Goal: Task Accomplishment & Management: Use online tool/utility

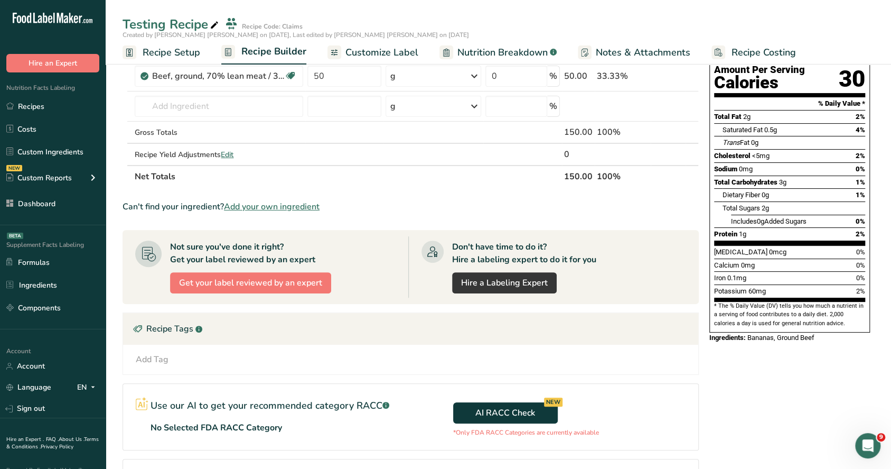
scroll to position [211, 0]
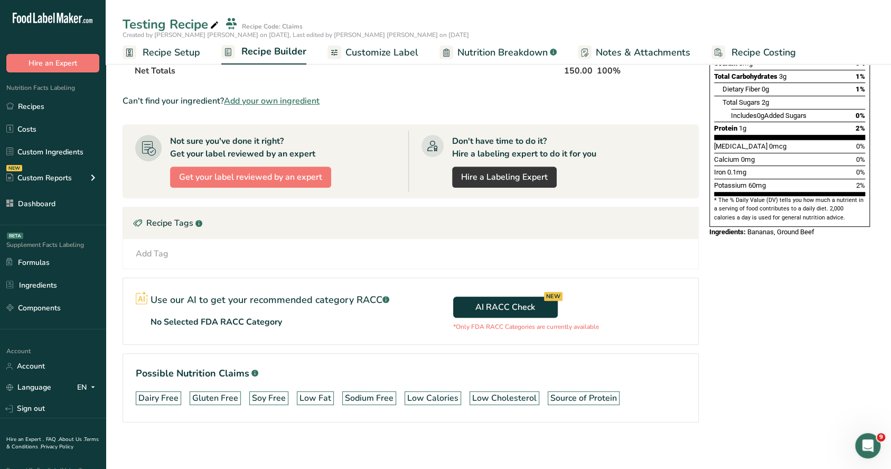
drag, startPoint x: 469, startPoint y: 323, endPoint x: 640, endPoint y: 333, distance: 171.5
click at [640, 333] on div "AI RACC Check NEW *Only FDA RACC Categories are currently available" at bounding box center [555, 311] width 288 height 66
click at [641, 340] on div "AI RACC Check NEW *Only FDA RACC Categories are currently available" at bounding box center [555, 311] width 288 height 66
drag, startPoint x: 253, startPoint y: 325, endPoint x: 476, endPoint y: 335, distance: 223.7
click at [481, 333] on section "Use our AI to get your recommended category RACC .a-a{fill:#347362;}.b-a{fill:#…" at bounding box center [411, 310] width 576 height 67
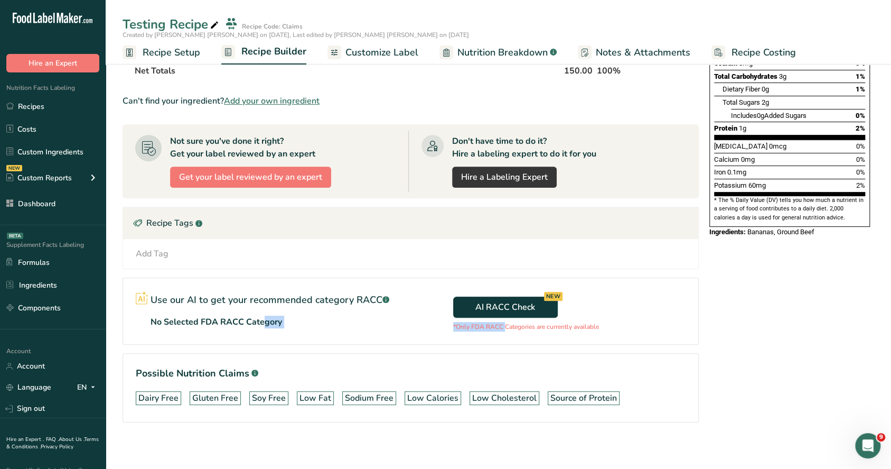
click at [379, 341] on section "Use our AI to get your recommended category RACC .a-a{fill:#347362;}.b-a{fill:#…" at bounding box center [411, 310] width 576 height 67
drag, startPoint x: 162, startPoint y: 320, endPoint x: 304, endPoint y: 323, distance: 142.7
click at [304, 323] on div "No Selected FDA RACC Category" at bounding box center [270, 321] width 239 height 13
click at [304, 327] on div "Use our AI to get your recommended category RACC .a-a{fill:#347362;}.b-a{fill:#…" at bounding box center [267, 309] width 288 height 63
drag, startPoint x: 150, startPoint y: 320, endPoint x: 315, endPoint y: 331, distance: 165.7
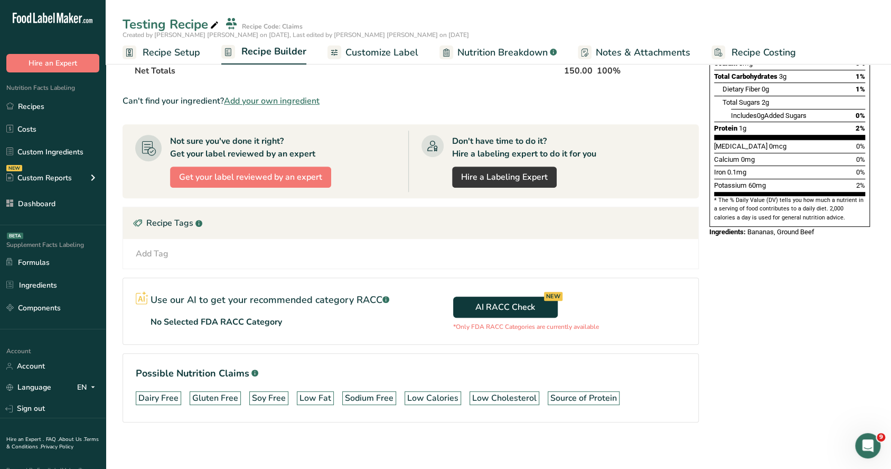
click at [315, 331] on div "Use our AI to get your recommended category RACC .a-a{fill:#347362;}.b-a{fill:#…" at bounding box center [267, 309] width 288 height 63
click at [311, 343] on section "Ingredient * Amount * Unit * Waste * .a-a{fill:#347362;}.b-a{fill:#fff;} Grams …" at bounding box center [411, 171] width 576 height 536
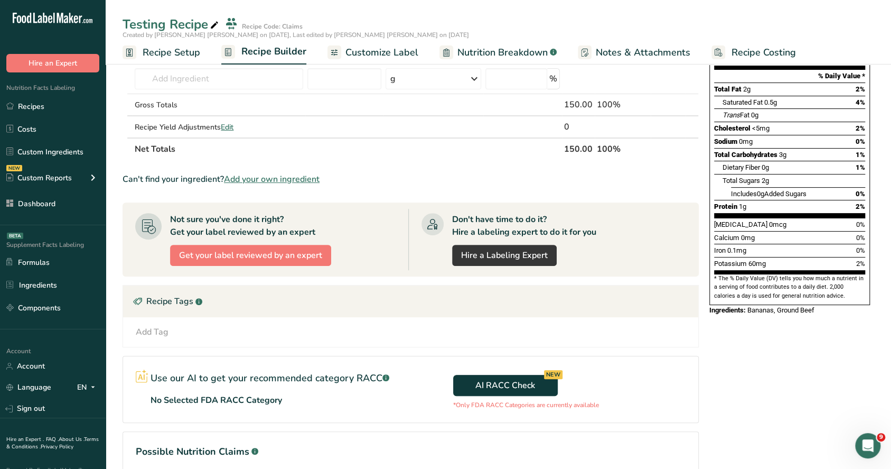
scroll to position [141, 0]
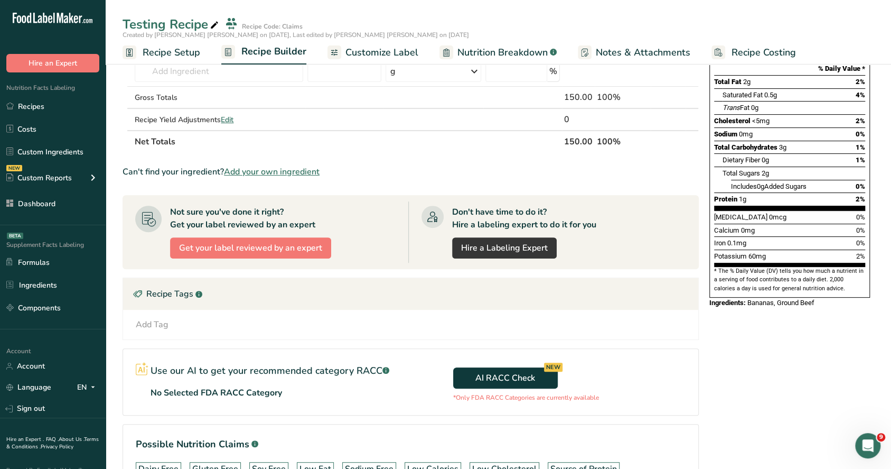
drag, startPoint x: 153, startPoint y: 393, endPoint x: 382, endPoint y: 398, distance: 229.4
click at [382, 398] on div "Use our AI to get your recommended category RACC .a-a{fill:#347362;}.b-a{fill:#…" at bounding box center [267, 380] width 288 height 63
drag, startPoint x: 387, startPoint y: 419, endPoint x: 388, endPoint y: 424, distance: 5.5
click at [387, 420] on section "Ingredient * Amount * Unit * Waste * .a-a{fill:#347362;}.b-a{fill:#fff;} Grams …" at bounding box center [411, 242] width 576 height 536
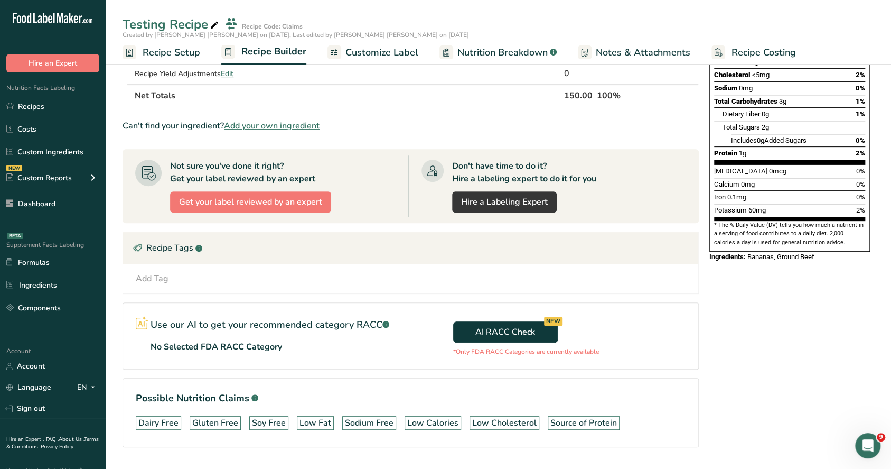
scroll to position [211, 0]
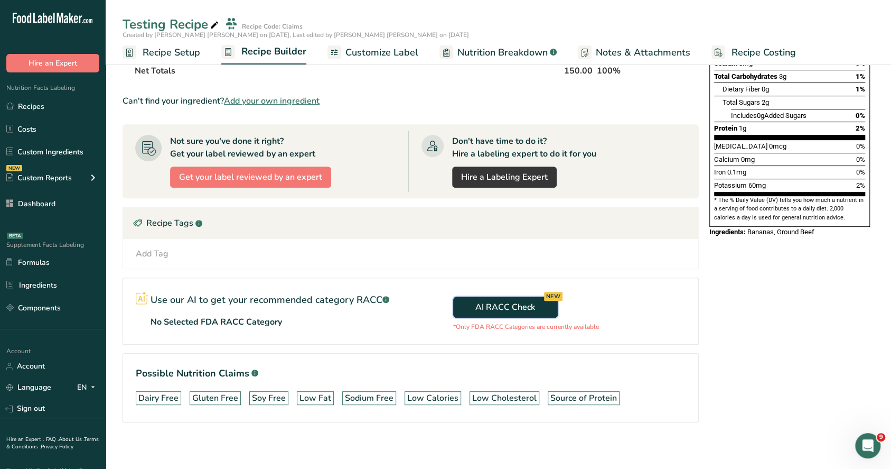
click at [517, 302] on span "AI RACC Check NEW" at bounding box center [506, 307] width 60 height 13
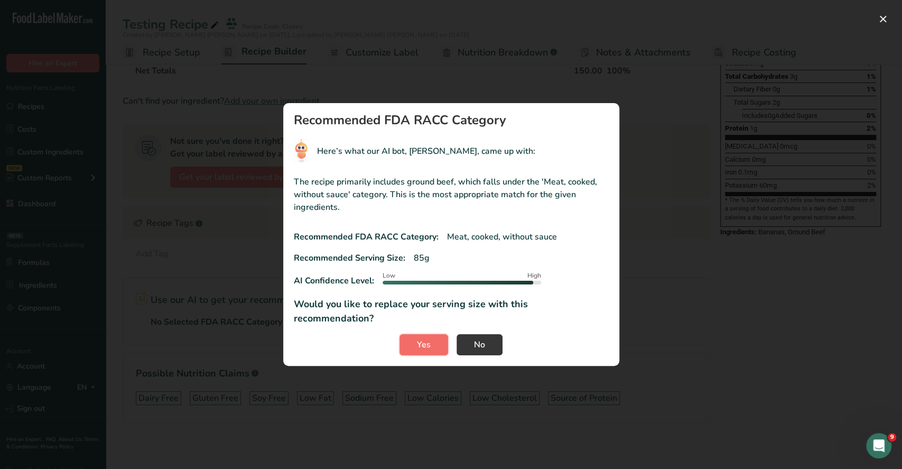
click at [422, 334] on button "Yes" at bounding box center [423, 344] width 49 height 21
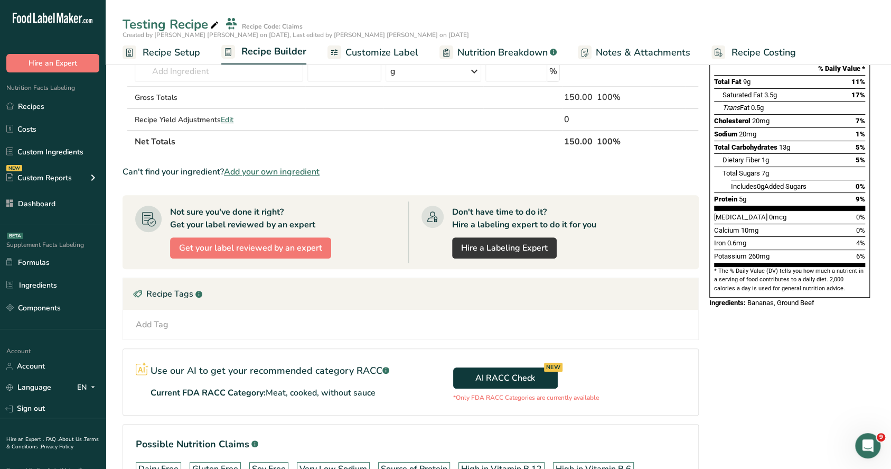
scroll to position [0, 0]
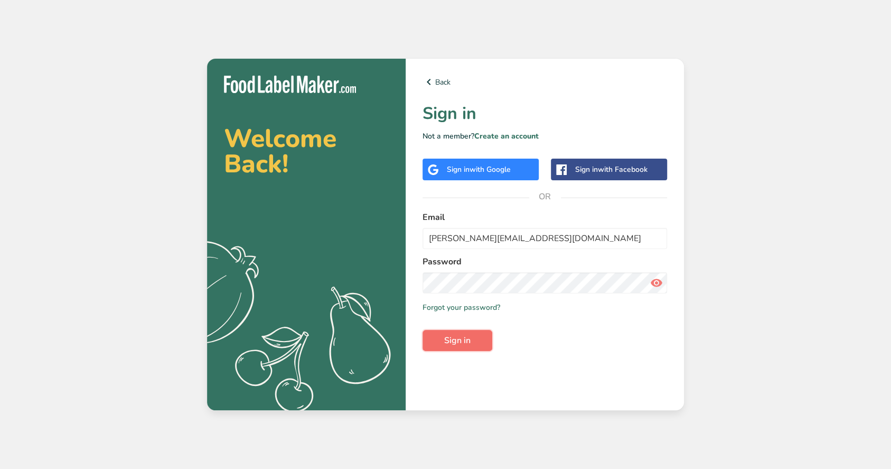
drag, startPoint x: 463, startPoint y: 338, endPoint x: 463, endPoint y: 330, distance: 7.4
click at [463, 338] on span "Sign in" at bounding box center [457, 340] width 26 height 13
click at [799, 178] on div "Welcome Back! .a{fill:#f5f3ed;} Back Sign in Not a member? Create an account Si…" at bounding box center [445, 234] width 891 height 469
click at [462, 339] on span "Sign in" at bounding box center [457, 340] width 26 height 13
type input "[PERSON_NAME][EMAIL_ADDRESS][DOMAIN_NAME]"
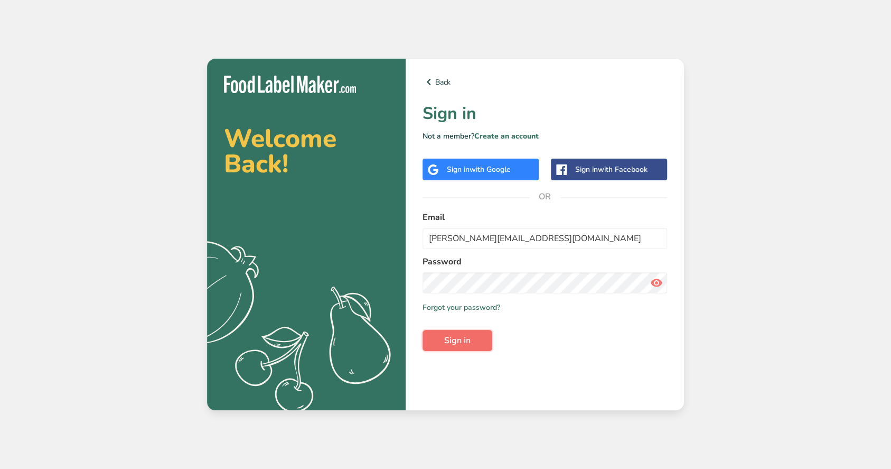
click at [472, 331] on button "Sign in" at bounding box center [458, 340] width 70 height 21
click at [459, 343] on span "Sign in" at bounding box center [457, 340] width 26 height 13
click at [462, 337] on span "Sign in" at bounding box center [457, 340] width 26 height 13
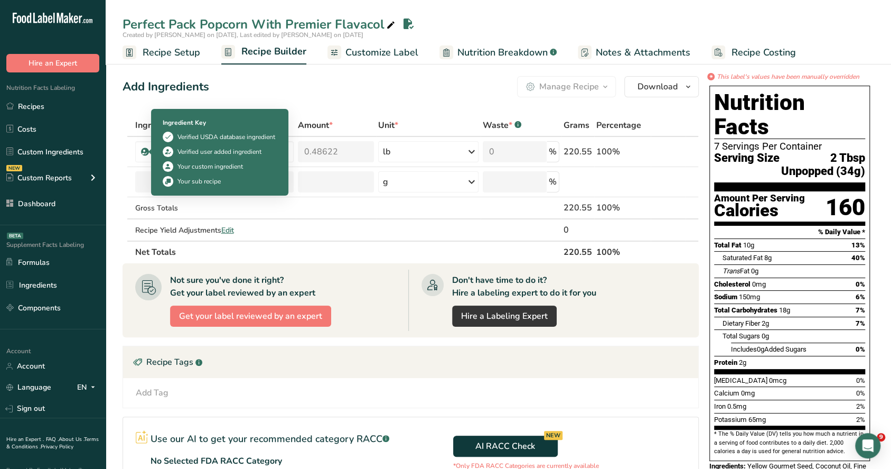
click at [269, 79] on div "Add Ingredients Manage Recipe Delete Recipe Duplicate Recipe Scale Recipe Save …" at bounding box center [411, 86] width 576 height 21
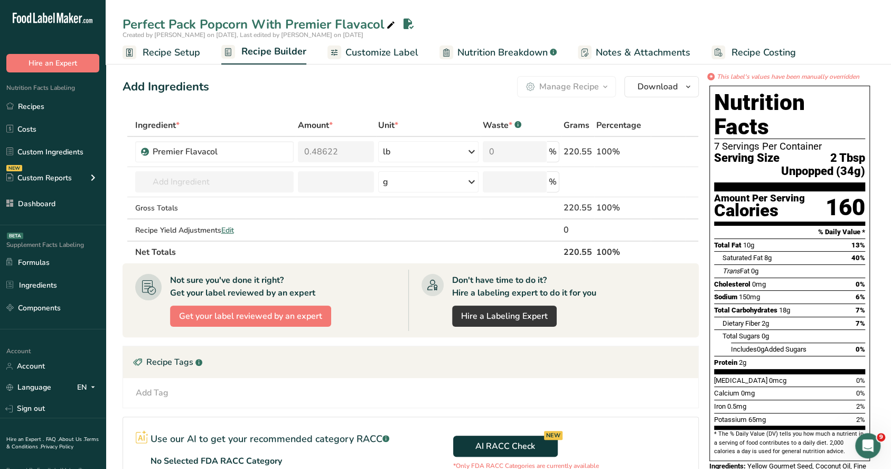
click at [373, 49] on span "Customize Label" at bounding box center [382, 52] width 73 height 14
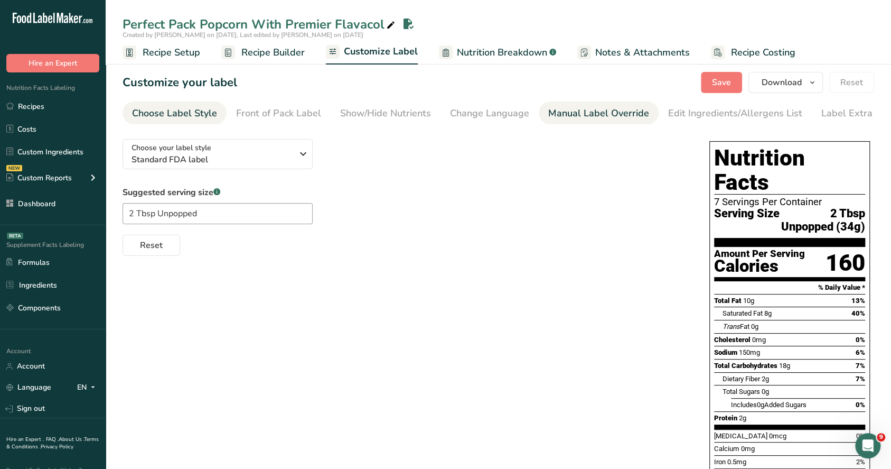
click at [611, 116] on div "Manual Label Override" at bounding box center [598, 113] width 101 height 14
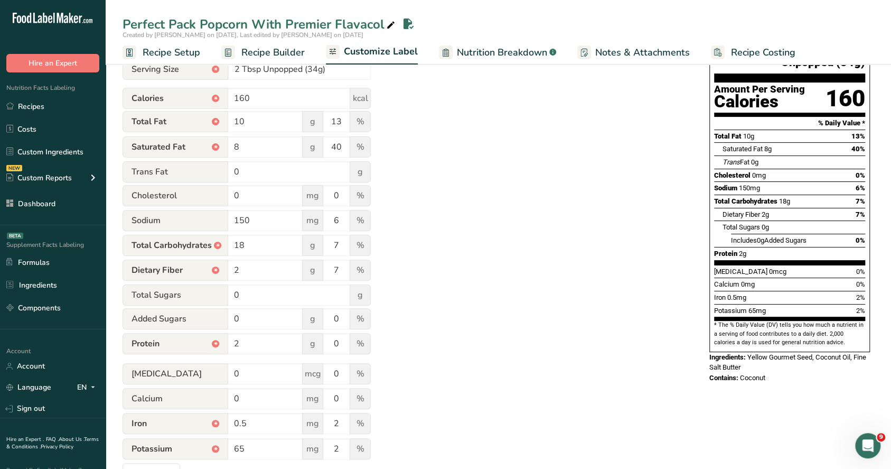
scroll to position [199, 0]
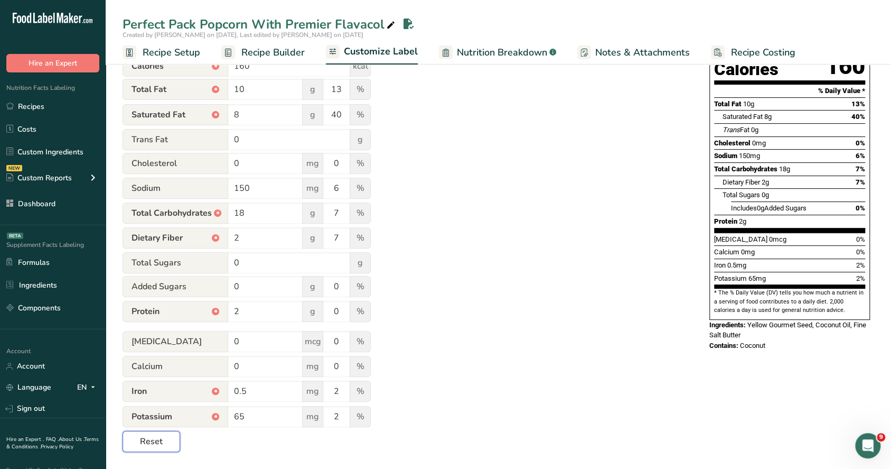
click at [160, 442] on span "Reset" at bounding box center [151, 441] width 23 height 13
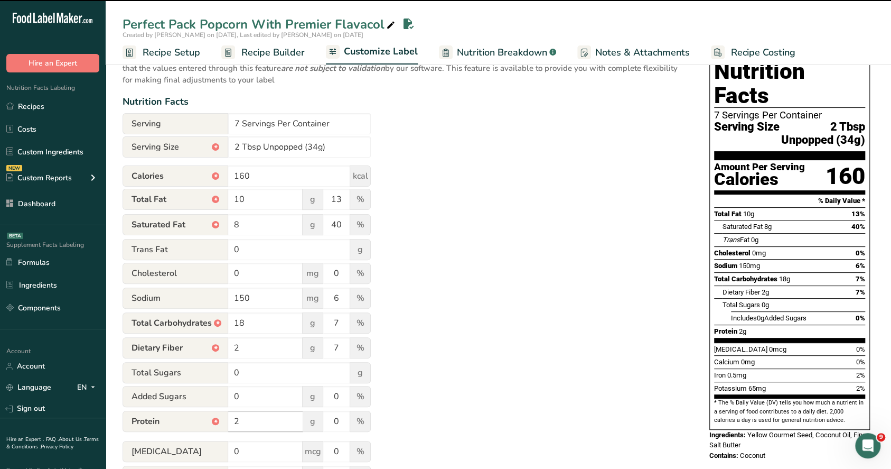
scroll to position [0, 0]
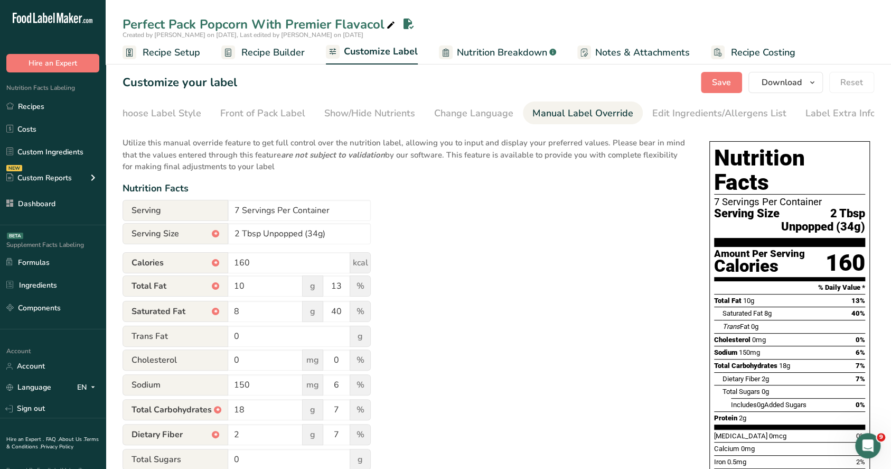
click at [472, 54] on span "Nutrition Breakdown" at bounding box center [502, 52] width 90 height 14
select select "Calories"
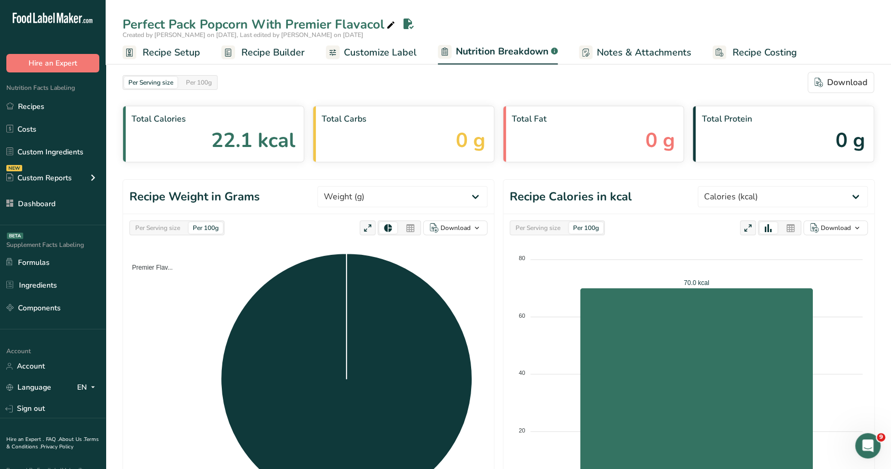
click at [154, 51] on span "Recipe Setup" at bounding box center [172, 52] width 58 height 14
